Goal: Information Seeking & Learning: Find specific fact

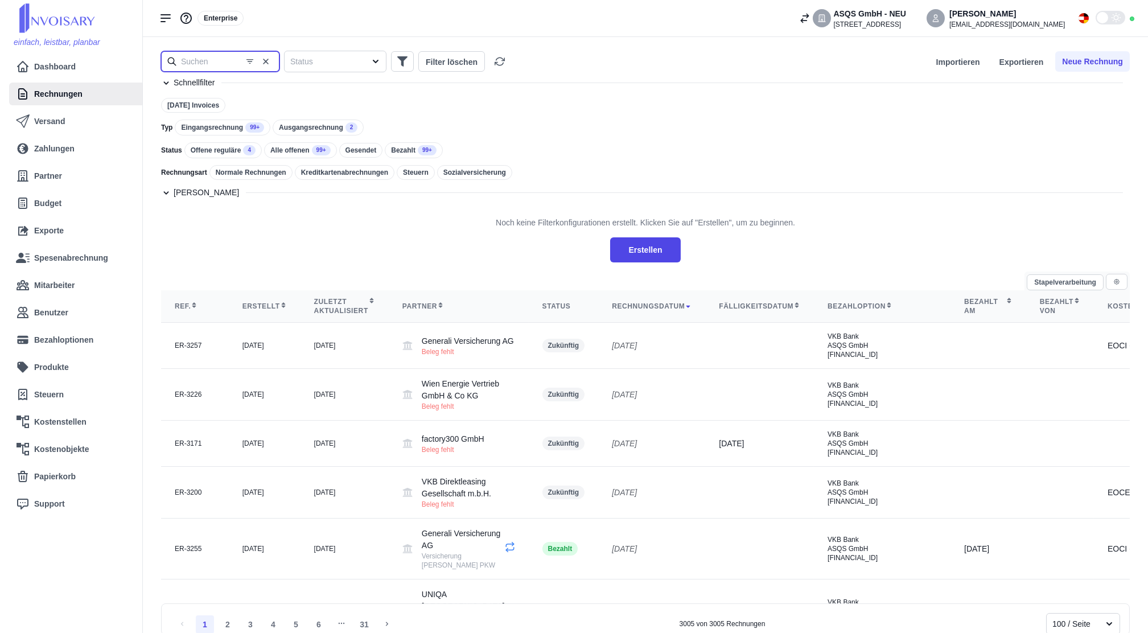
click at [197, 60] on input "text" at bounding box center [220, 61] width 118 height 20
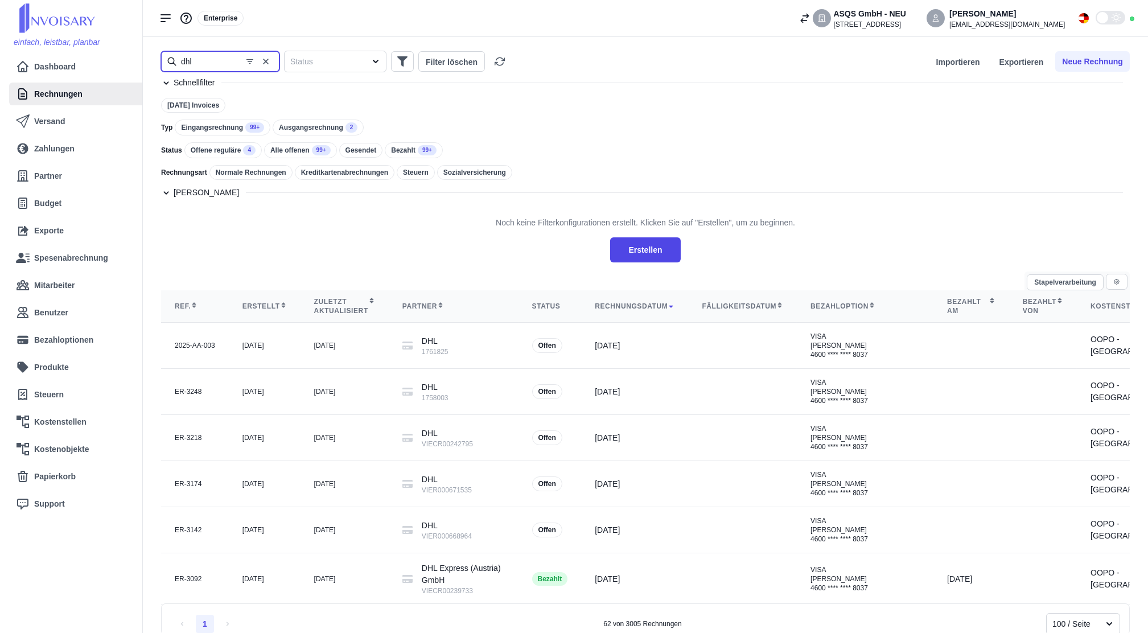
type input "dhl"
click at [222, 122] on div "Eingangsrechnung 99+" at bounding box center [223, 128] width 96 height 16
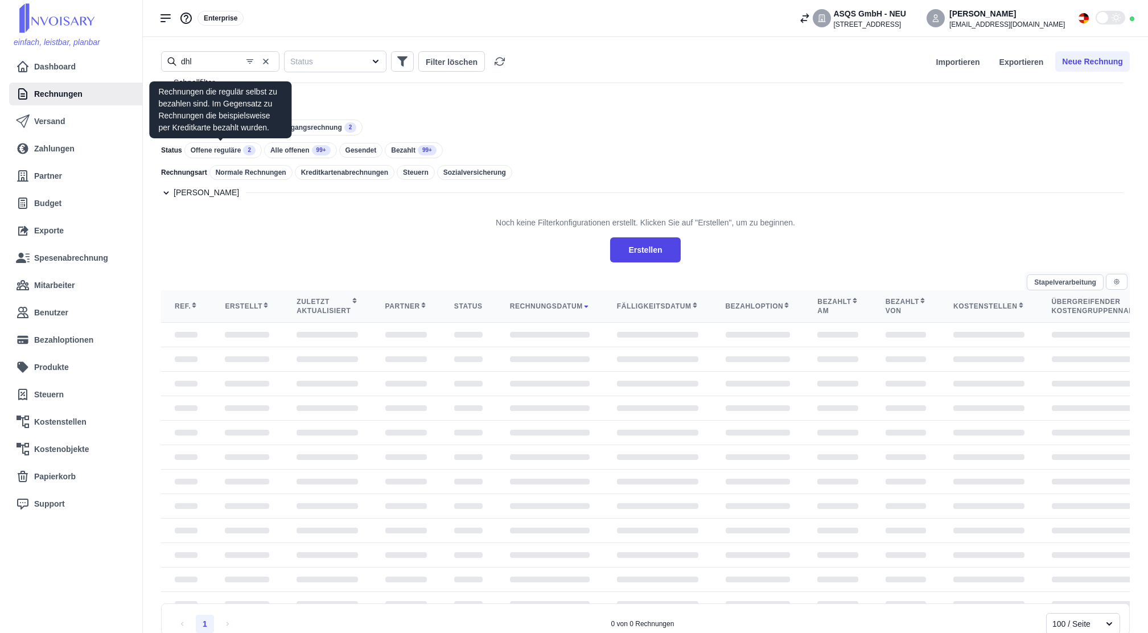
click at [225, 149] on div "Offene reguläre 2" at bounding box center [222, 150] width 77 height 16
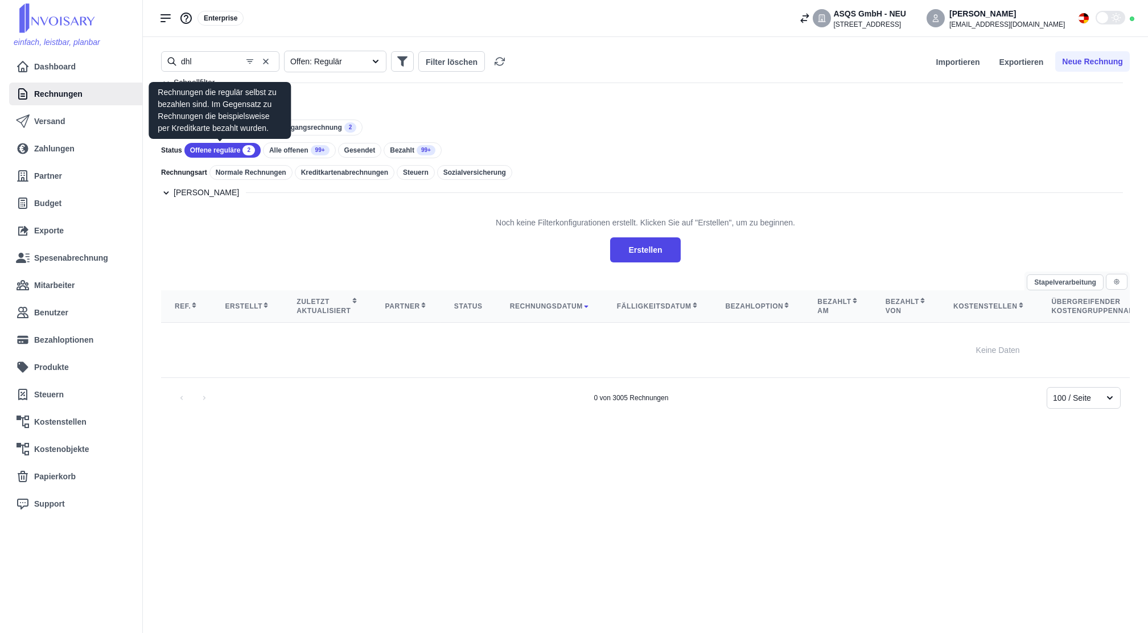
click at [219, 153] on div "Offene reguläre 2" at bounding box center [222, 150] width 76 height 15
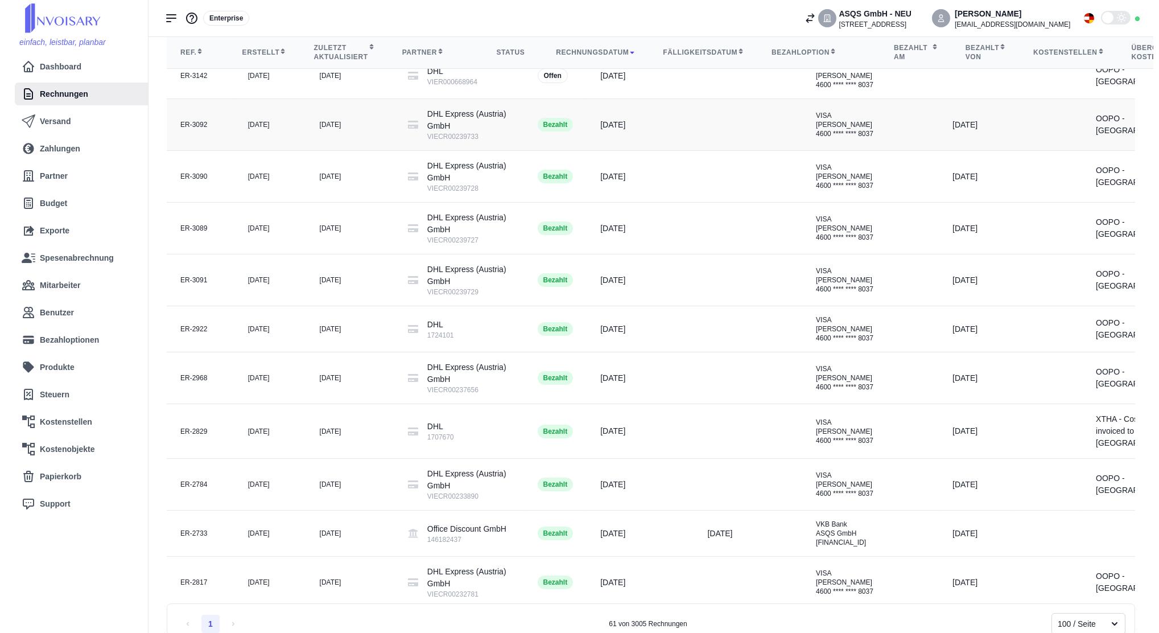
scroll to position [531, 0]
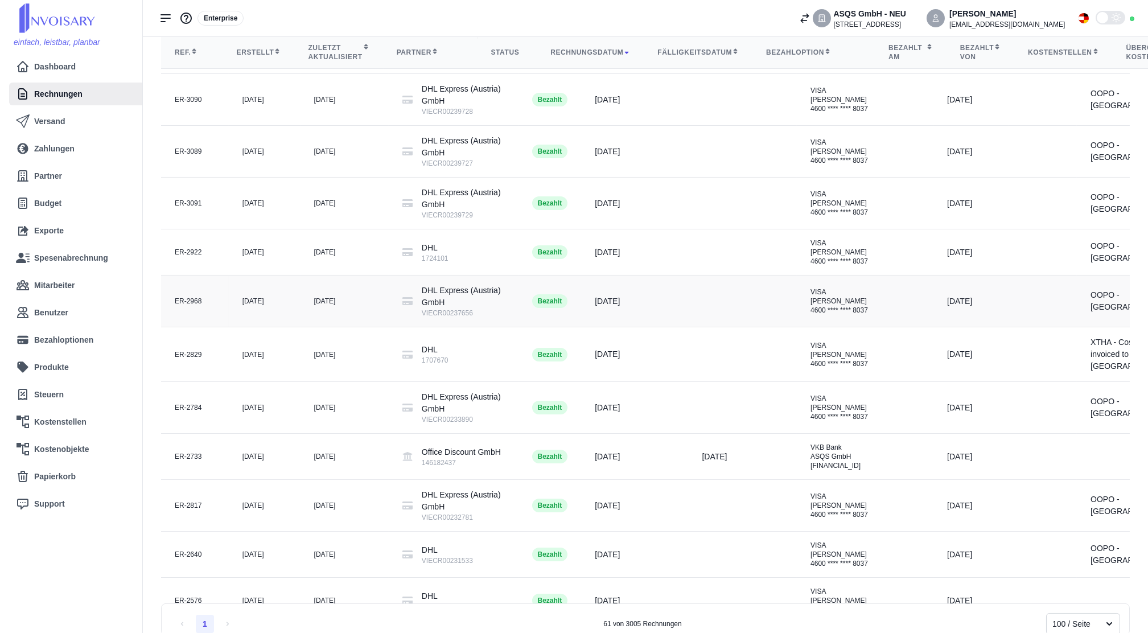
click at [402, 305] on icon at bounding box center [407, 301] width 10 height 8
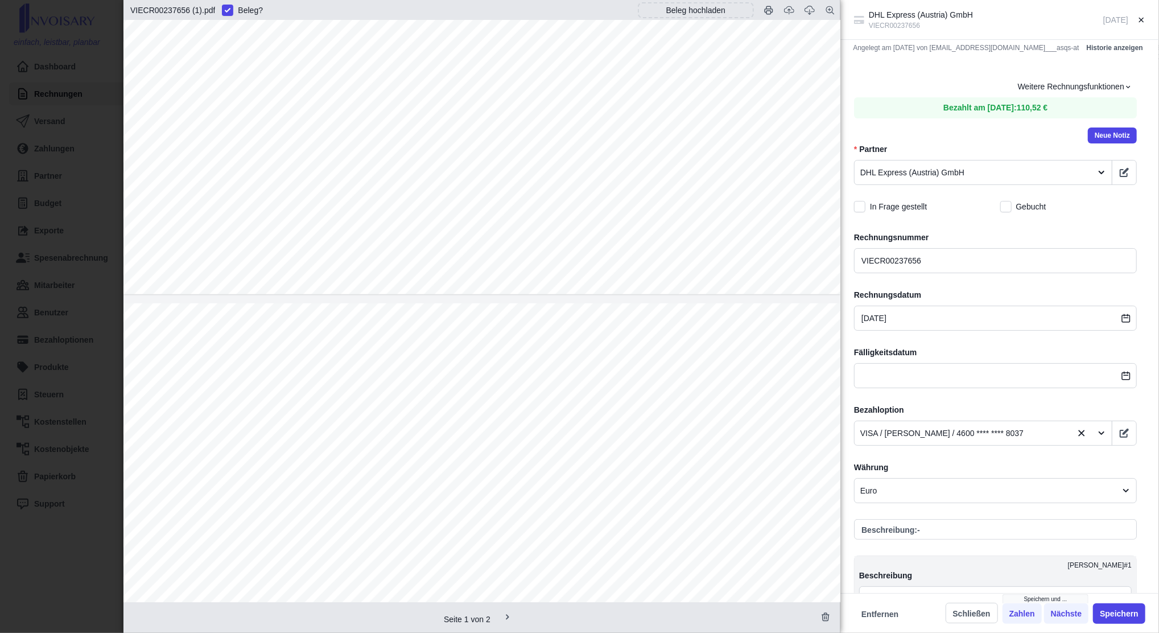
scroll to position [759, 0]
click at [352, 521] on div "1272743673 [DATE] VIE, [GEOGRAPHIC_DATA] ALA, ALMATY EXPRESS 0,50 V 1 86,96 C 8…" at bounding box center [482, 538] width 717 height 507
click at [322, 264] on div "1272743673 [DATE] VIE, [GEOGRAPHIC_DATA] ALA, ALMATY EXPRESS 0,50 V 1 86,96 C 8…" at bounding box center [482, 462] width 717 height 507
click at [261, 243] on span "VIECR00237656" at bounding box center [268, 243] width 49 height 7
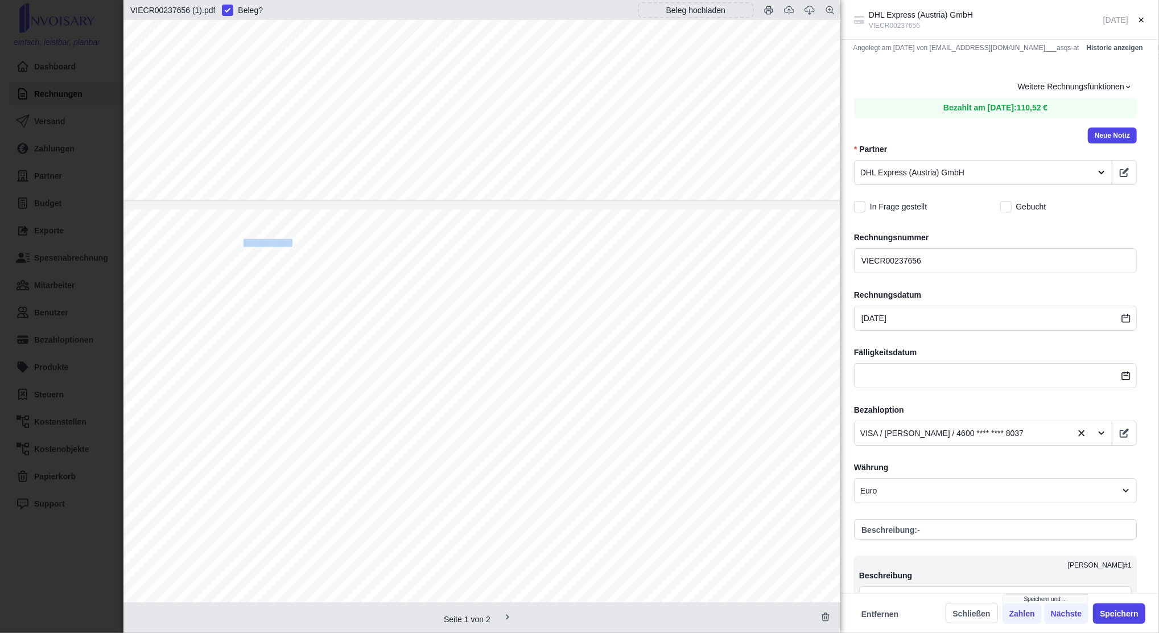
click at [261, 243] on span "VIECR00237656" at bounding box center [268, 243] width 49 height 7
copy span "VIECR00237656"
